Goal: Task Accomplishment & Management: Manage account settings

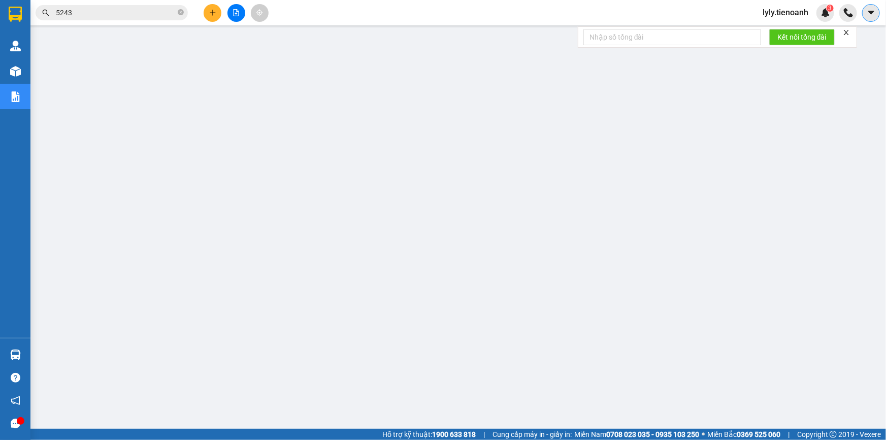
click at [877, 14] on button at bounding box center [871, 13] width 18 height 18
click at [807, 13] on span "lyly.tienoanh" at bounding box center [785, 12] width 62 height 13
click at [782, 47] on span "Đổi mật khẩu" at bounding box center [791, 47] width 43 height 11
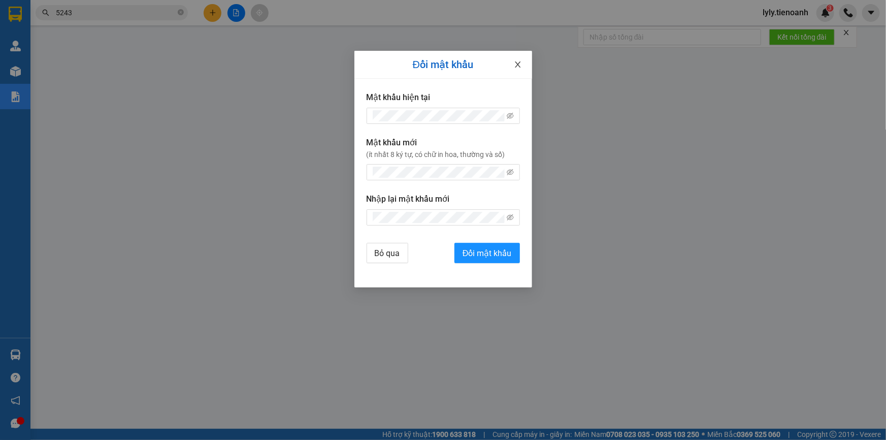
click at [516, 66] on icon "close" at bounding box center [518, 64] width 8 height 8
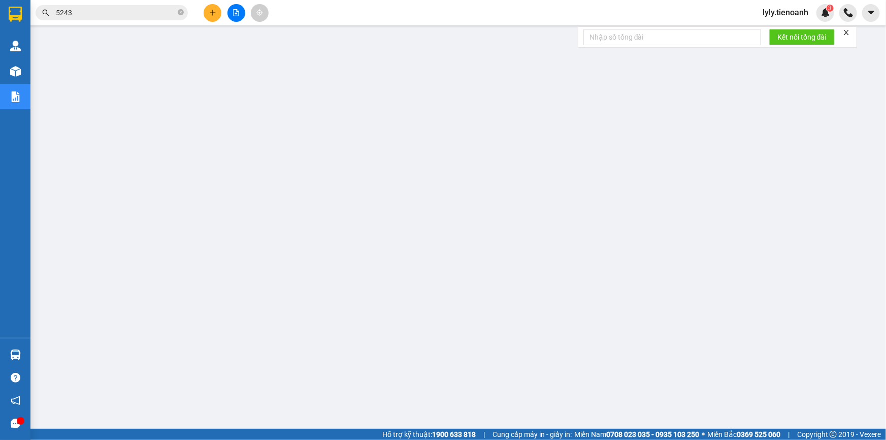
click at [794, 10] on span "lyly.tienoanh" at bounding box center [785, 12] width 62 height 13
click at [769, 34] on li "Đăng xuất" at bounding box center [786, 31] width 65 height 16
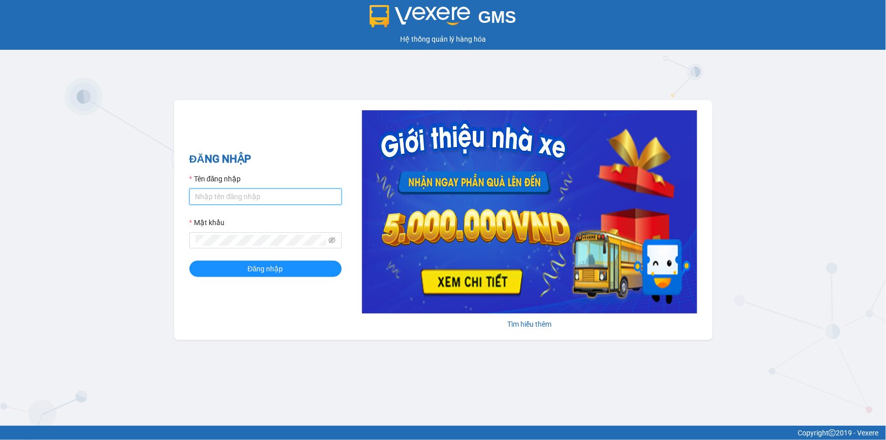
click at [243, 201] on input "Tên đăng nhập" at bounding box center [265, 196] width 152 height 16
type input "thuytran.tienoanh"
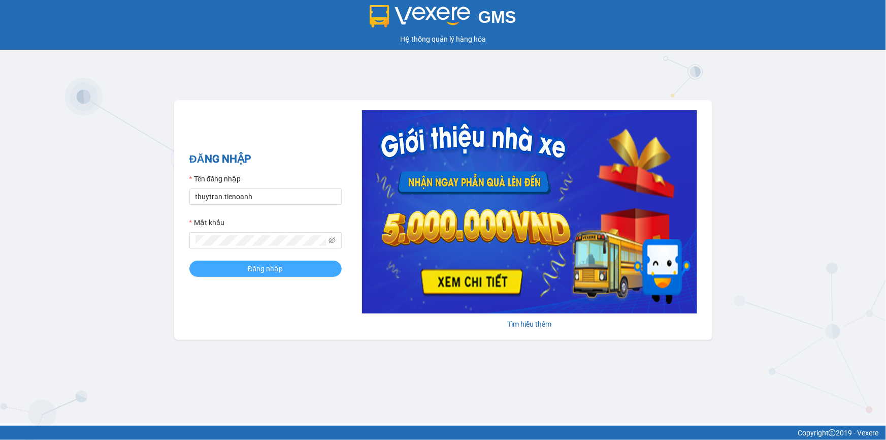
click at [248, 273] on span "Đăng nhập" at bounding box center [266, 268] width 36 height 11
